Goal: Transaction & Acquisition: Book appointment/travel/reservation

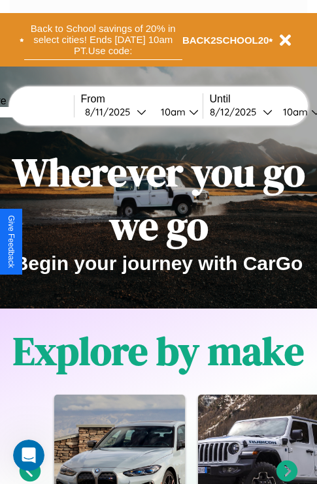
click at [102, 40] on button "Back to School savings of 20% in select cities! Ends [DATE] 10am PT. Use code:" at bounding box center [103, 40] width 158 height 40
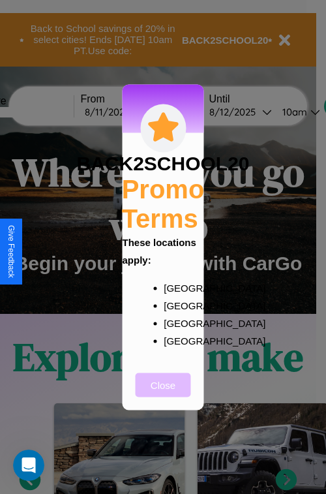
click at [163, 394] on button "Close" at bounding box center [163, 385] width 55 height 24
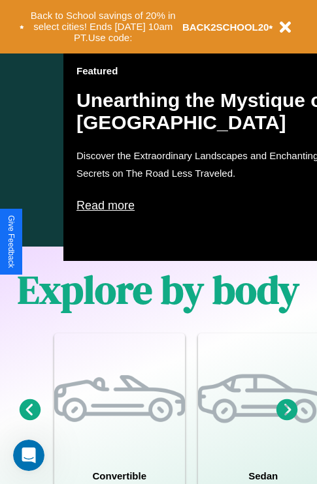
scroll to position [1271, 0]
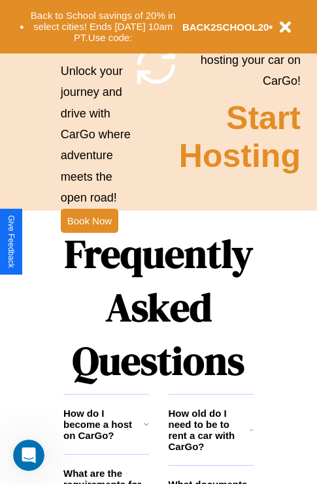
click at [89, 242] on h1 "Frequently Asked Questions" at bounding box center [158, 308] width 190 height 174
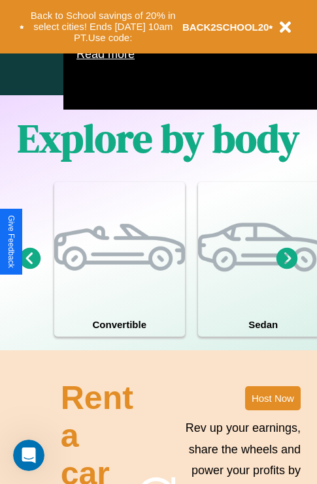
scroll to position [0, 0]
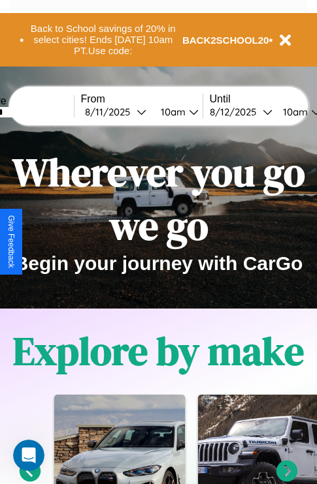
type input "*******"
click at [287, 479] on icon at bounding box center [287, 472] width 22 height 22
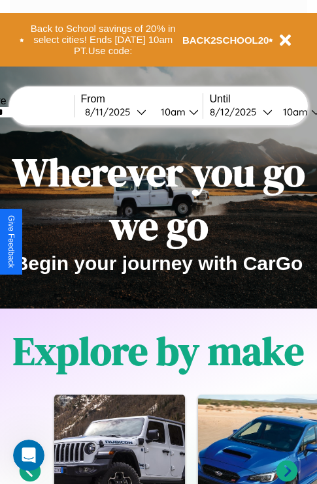
scroll to position [0, 48]
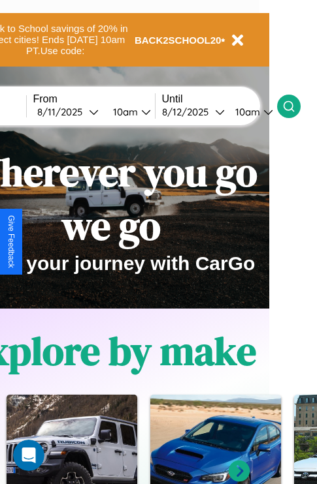
click at [295, 106] on icon at bounding box center [288, 106] width 13 height 13
